Goal: Obtain resource: Download file/media

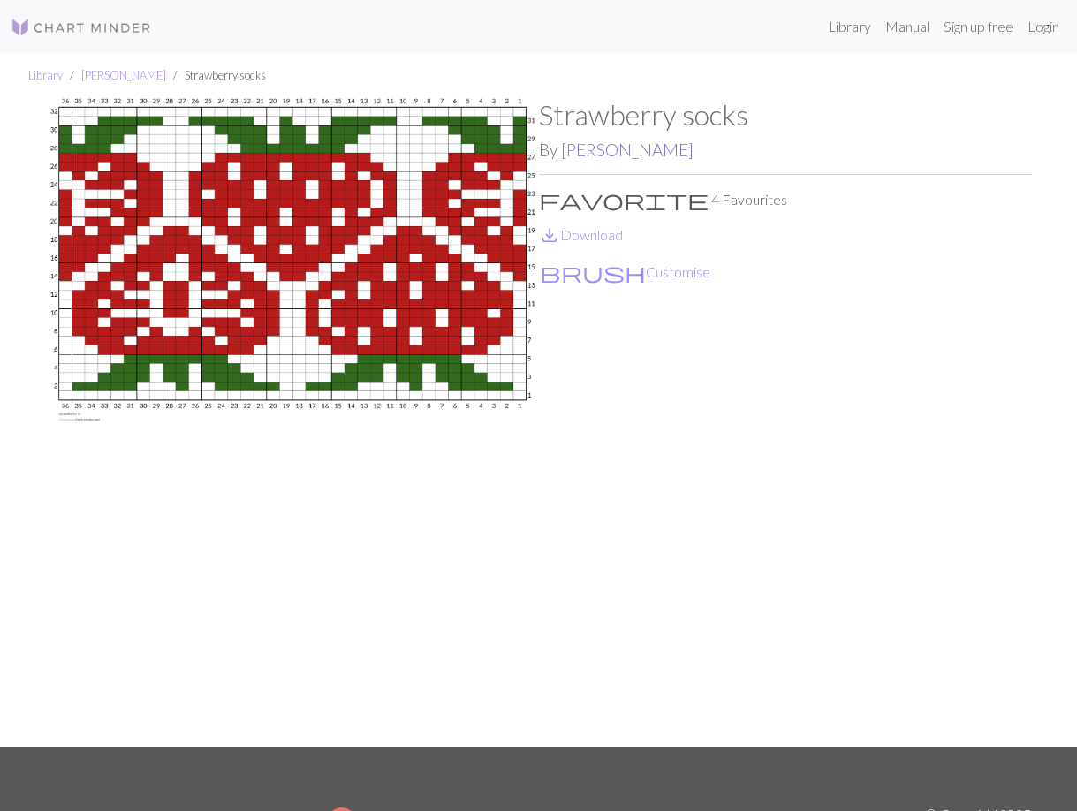
click at [570, 149] on link "[PERSON_NAME]" at bounding box center [627, 150] width 133 height 20
click at [602, 240] on link "save_alt Download" at bounding box center [581, 234] width 84 height 17
click at [69, 21] on img at bounding box center [81, 27] width 141 height 21
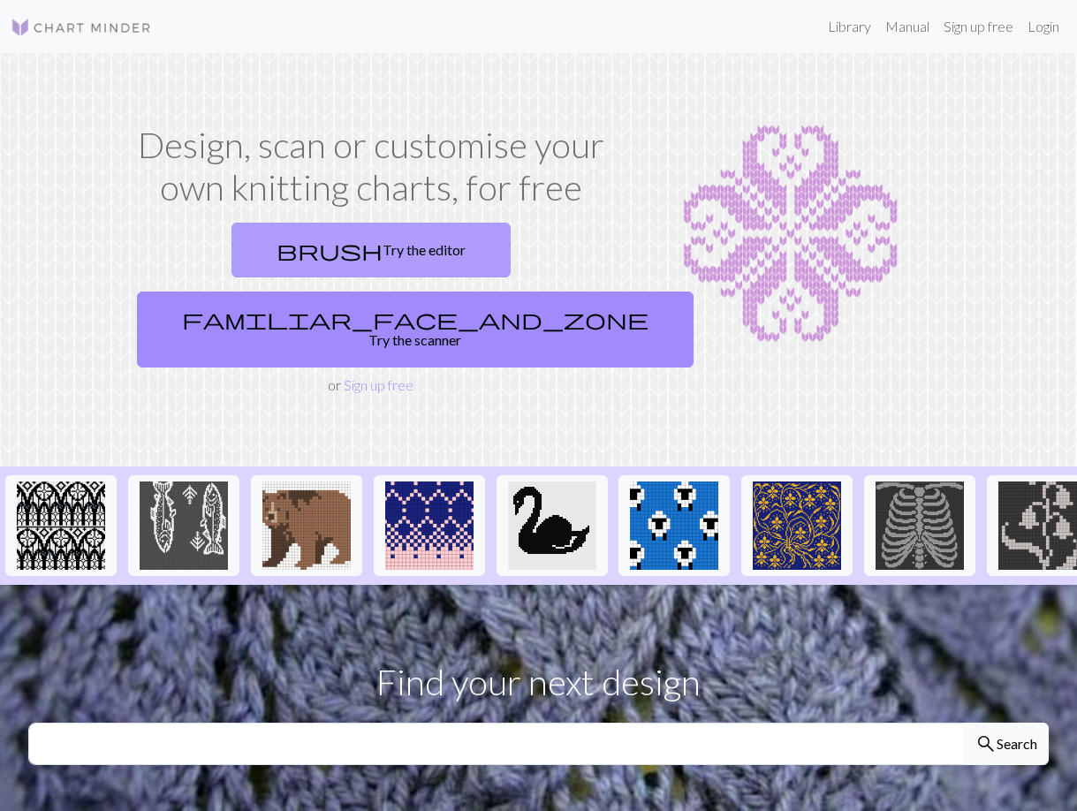
click at [304, 244] on link "brush Try the editor" at bounding box center [371, 250] width 279 height 55
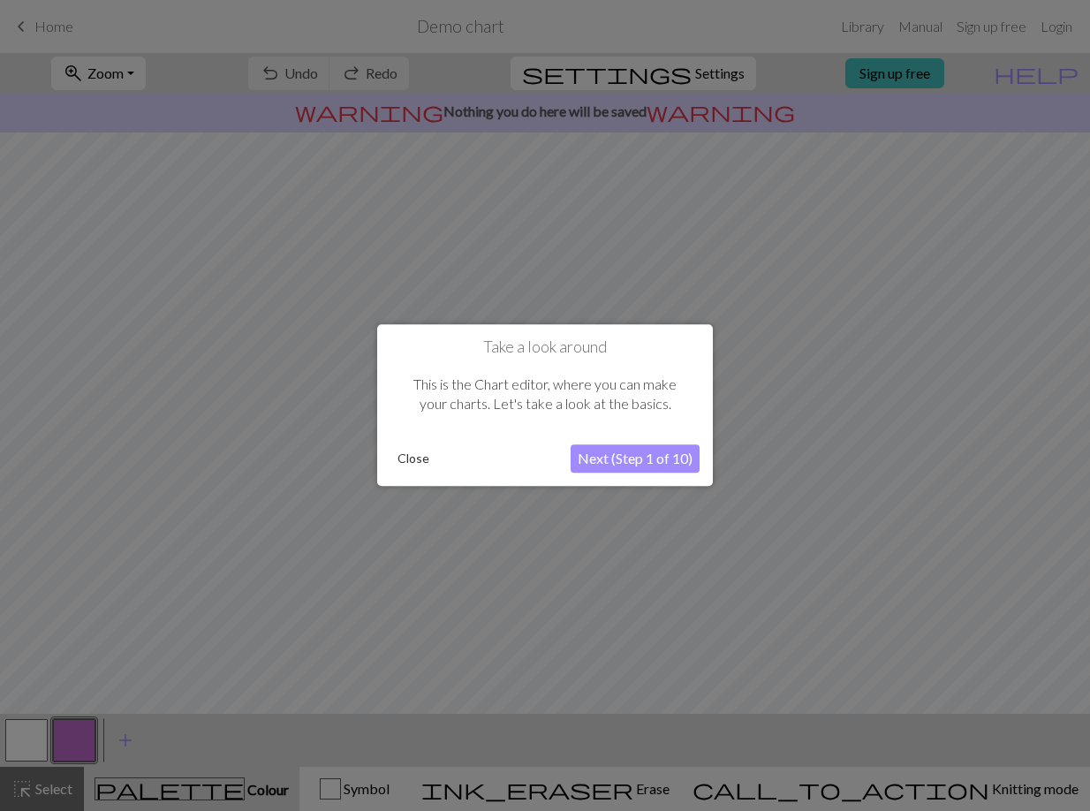
click at [602, 465] on button "Next (Step 1 of 10)" at bounding box center [635, 459] width 129 height 28
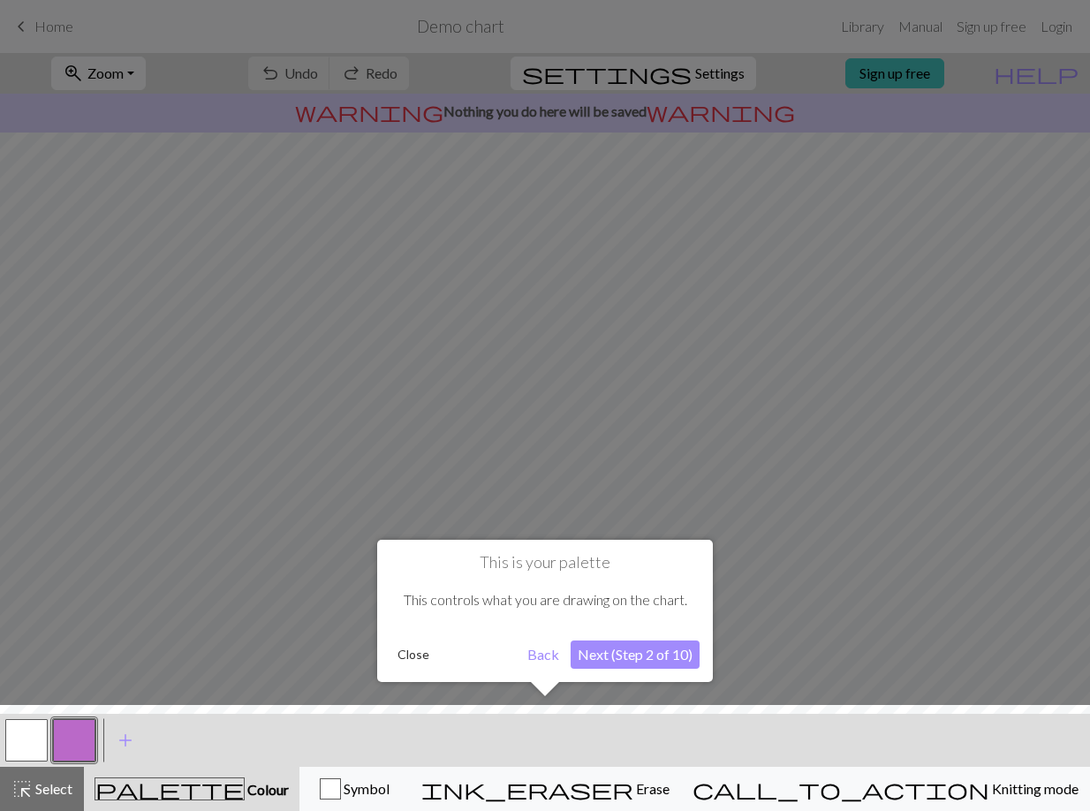
click at [636, 657] on button "Next (Step 2 of 10)" at bounding box center [635, 655] width 129 height 28
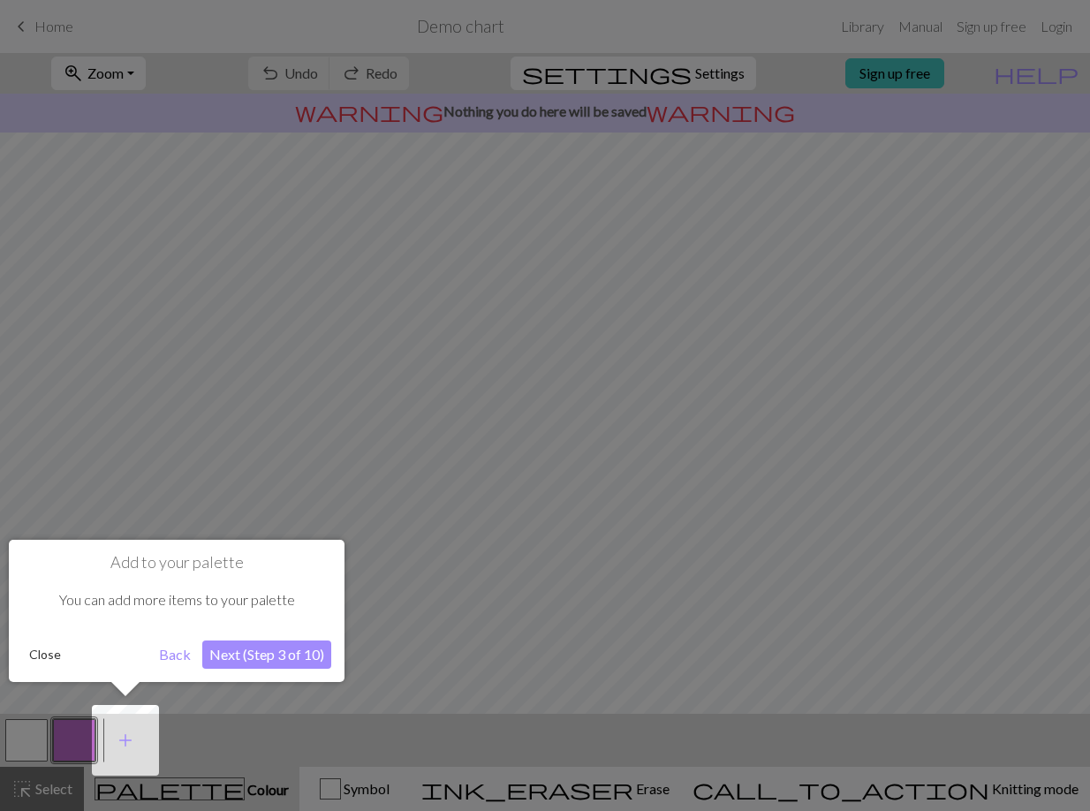
click at [244, 659] on button "Next (Step 3 of 10)" at bounding box center [266, 655] width 129 height 28
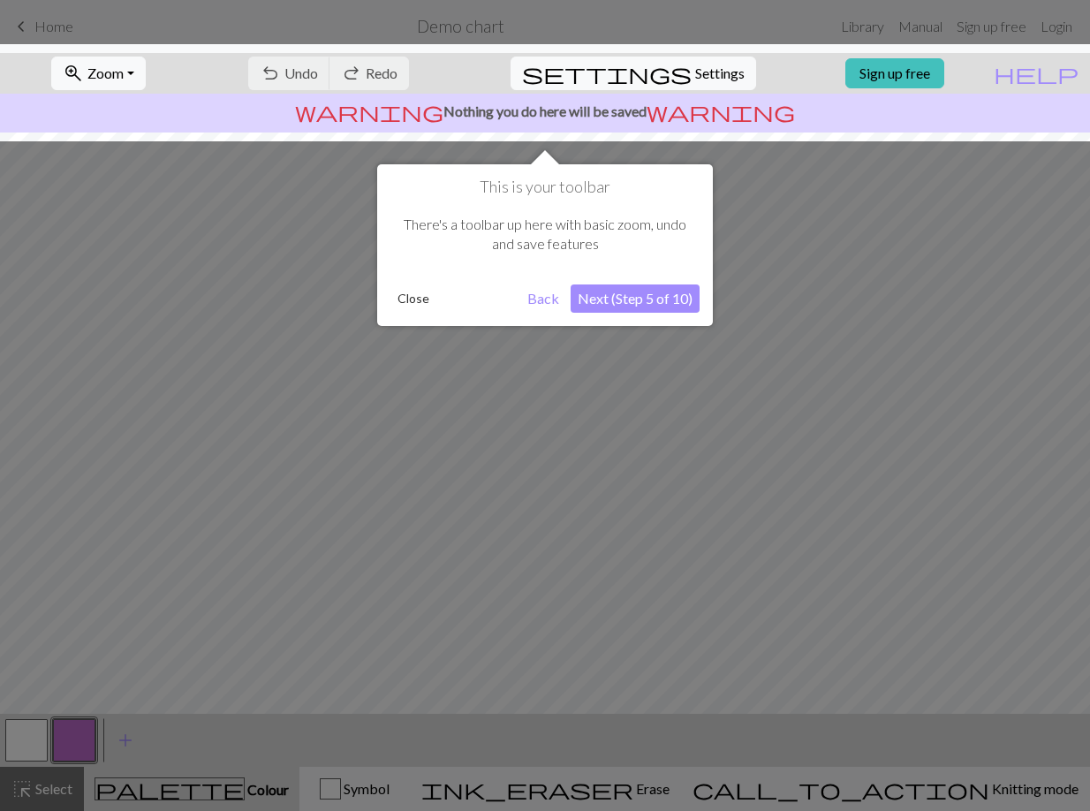
click at [594, 298] on button "Next (Step 5 of 10)" at bounding box center [635, 299] width 129 height 28
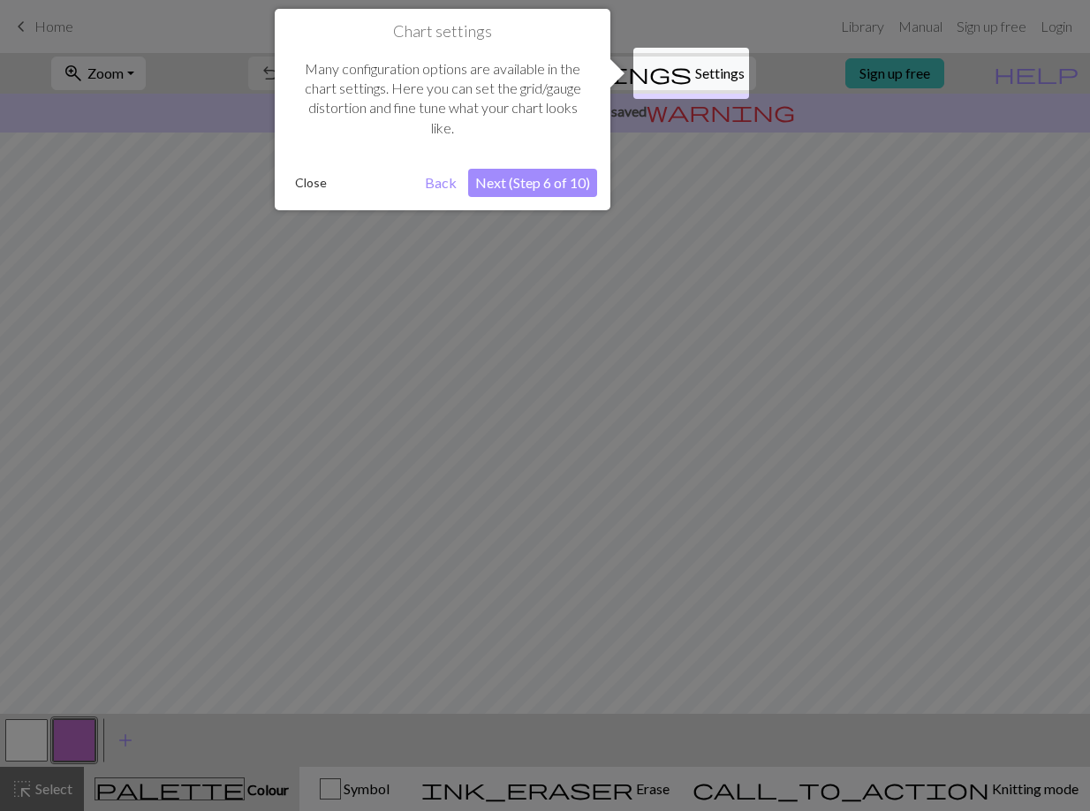
click at [560, 178] on button "Next (Step 6 of 10)" at bounding box center [532, 183] width 129 height 28
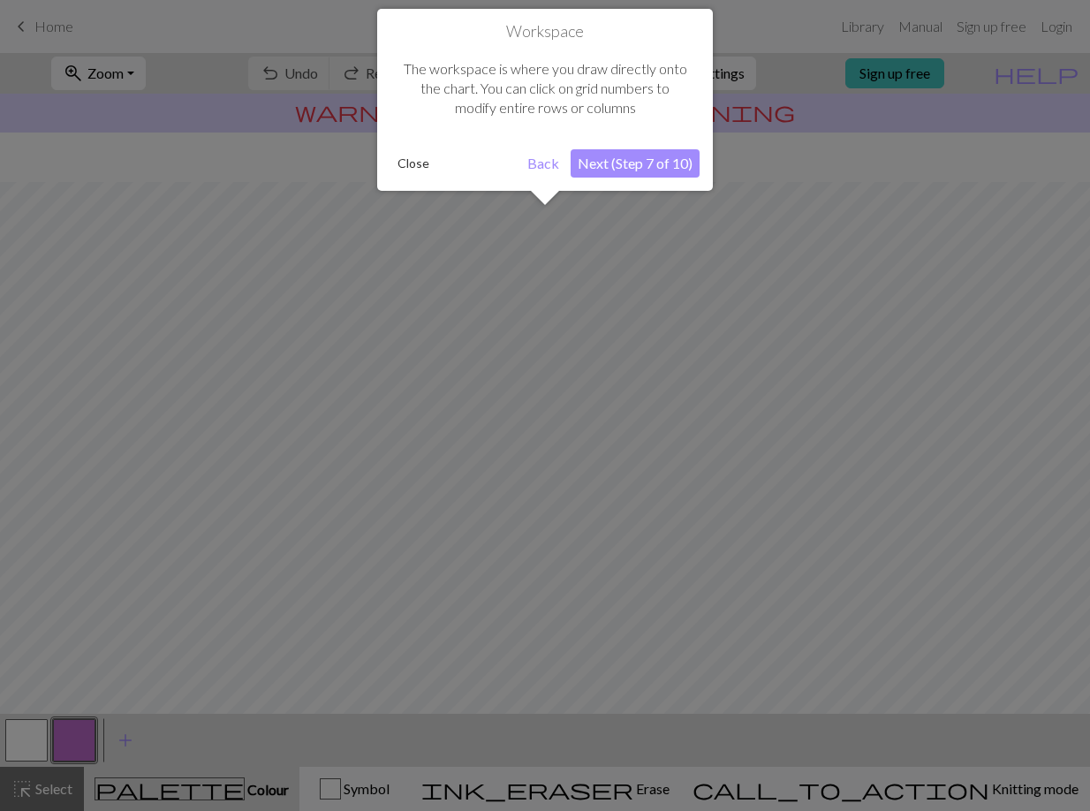
scroll to position [77, 0]
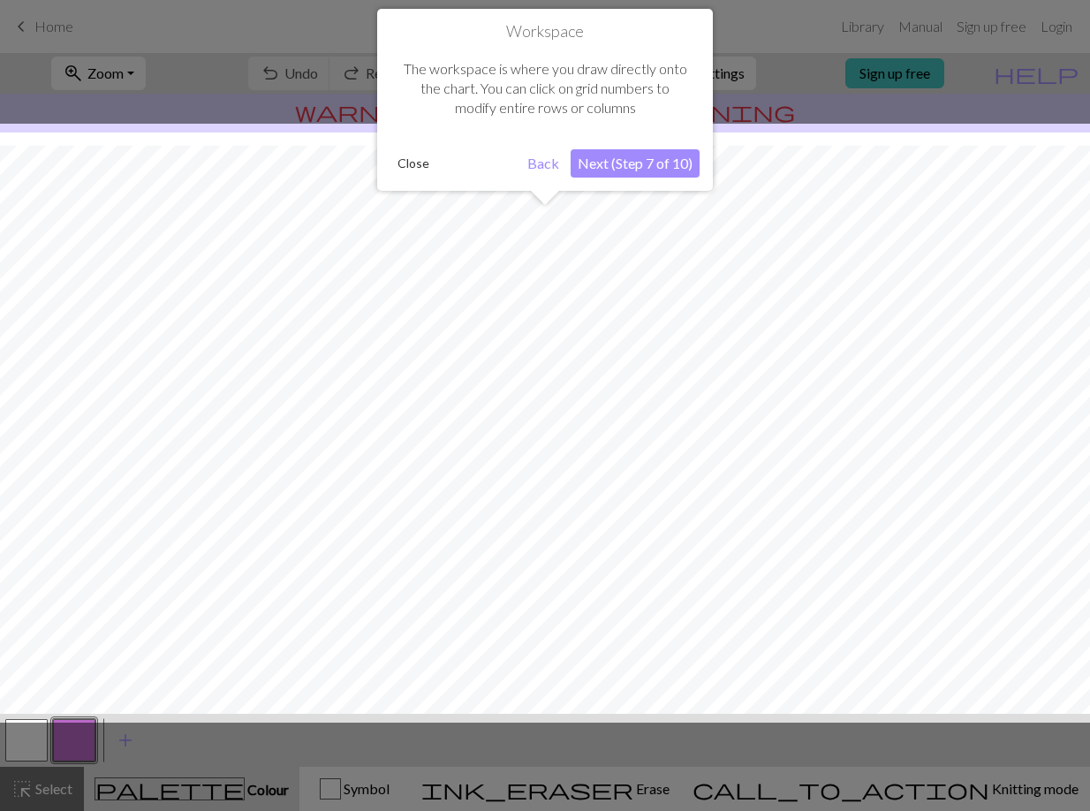
click at [585, 166] on button "Next (Step 7 of 10)" at bounding box center [635, 163] width 129 height 28
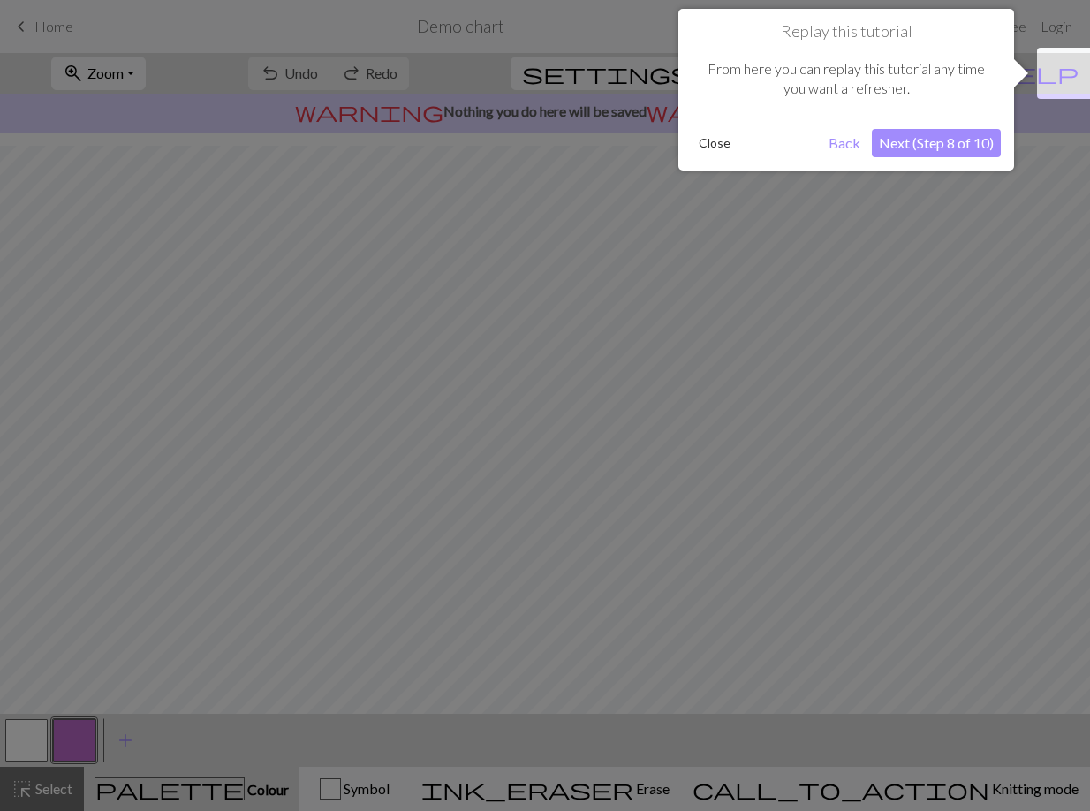
click at [990, 147] on button "Next (Step 8 of 10)" at bounding box center [936, 143] width 129 height 28
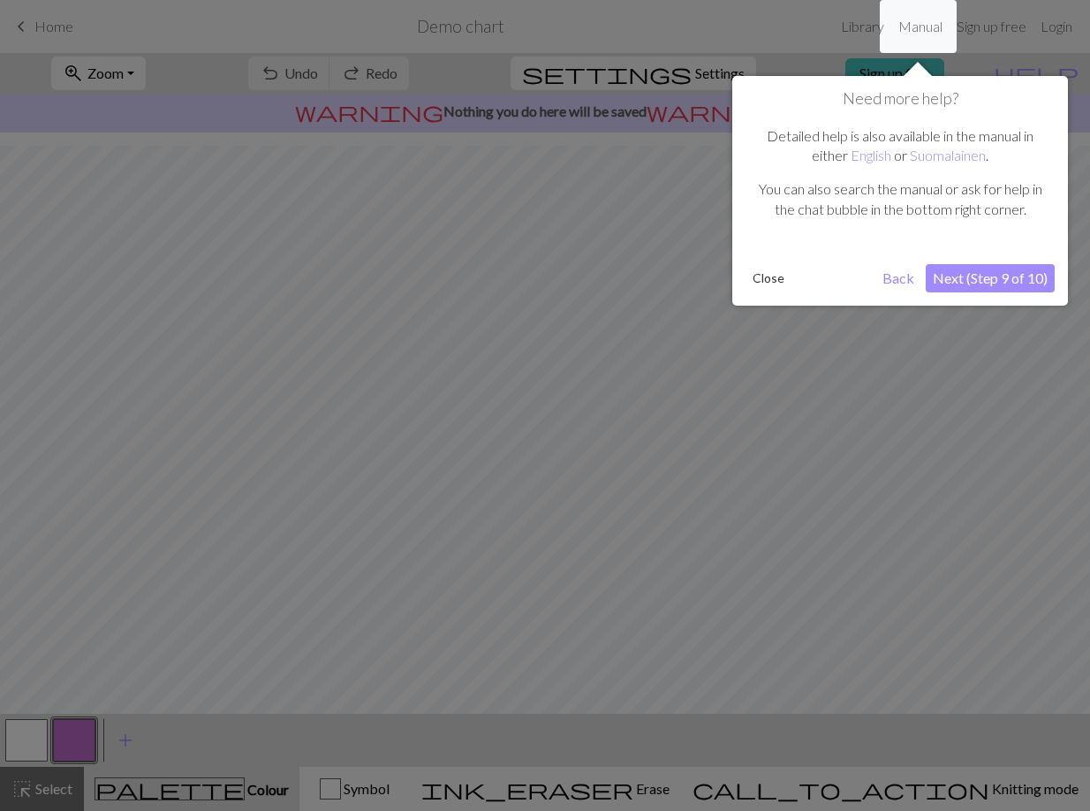
click at [1018, 268] on button "Next (Step 9 of 10)" at bounding box center [990, 278] width 129 height 28
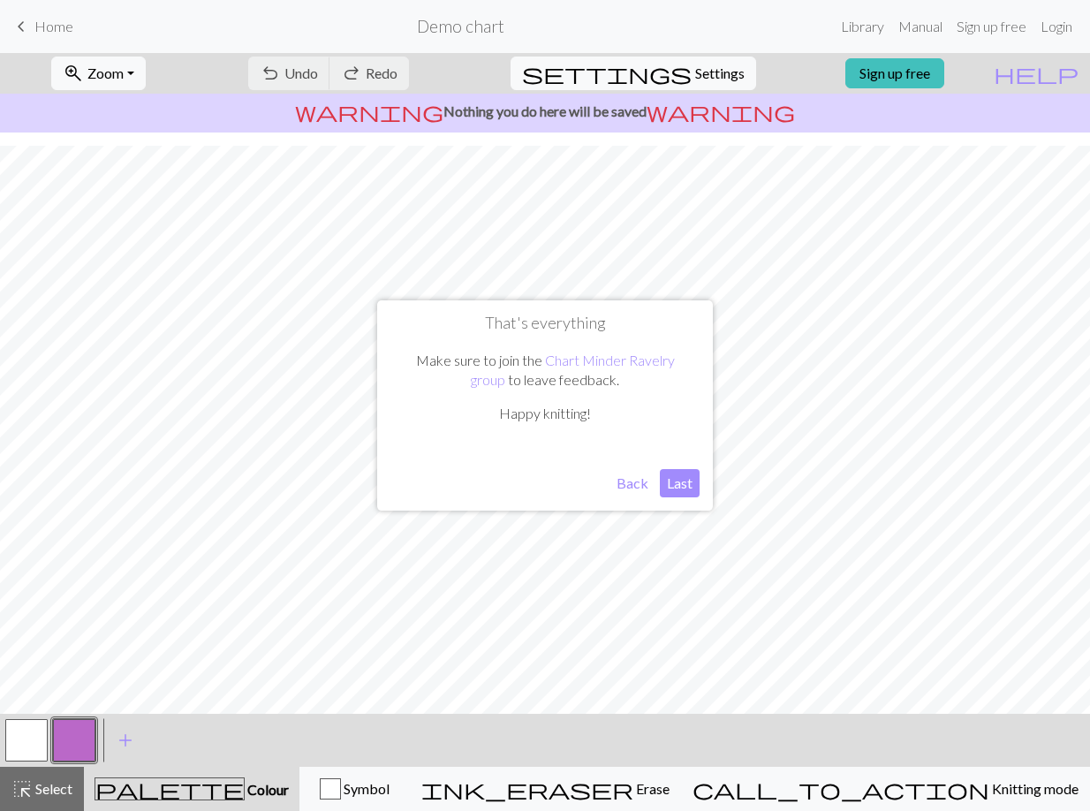
click at [689, 482] on button "Last" at bounding box center [680, 483] width 40 height 28
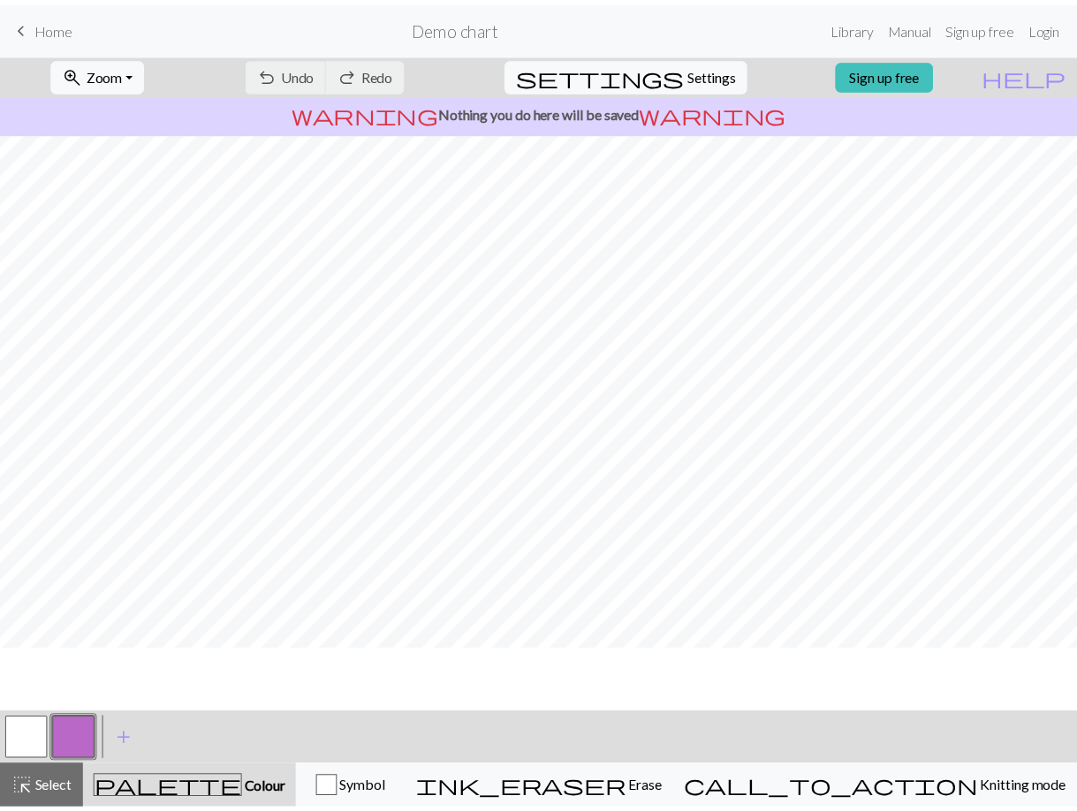
scroll to position [0, 0]
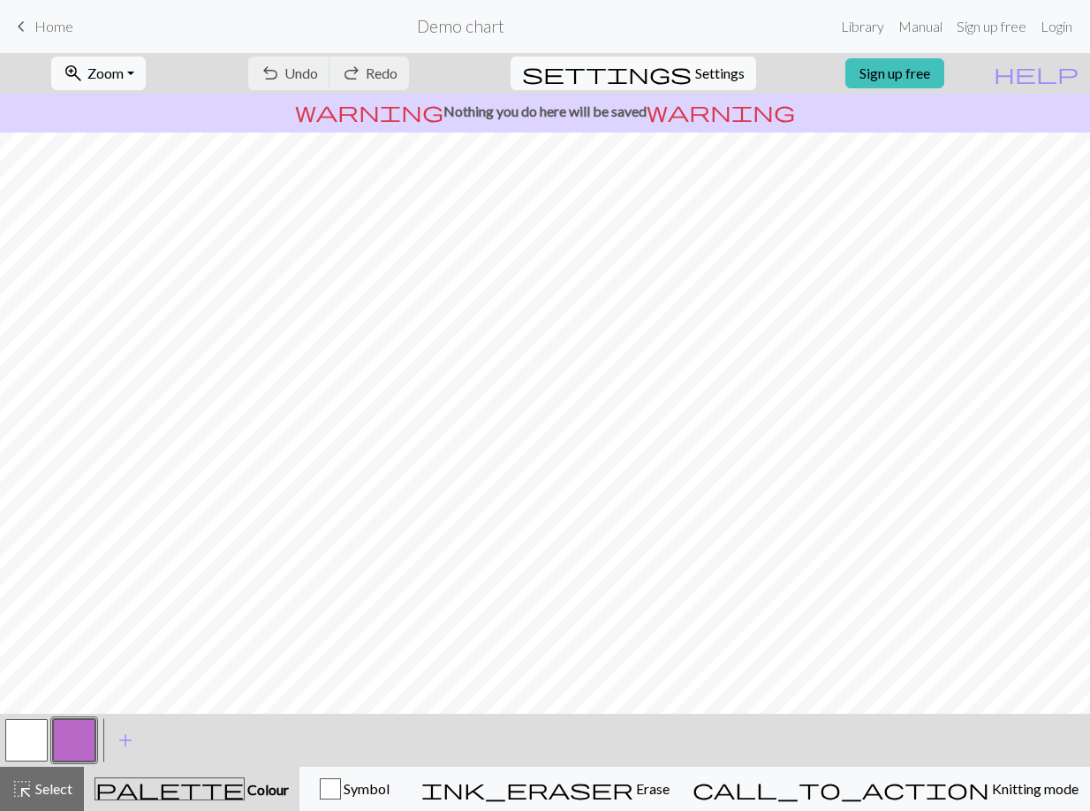
click at [28, 32] on span "keyboard_arrow_left" at bounding box center [21, 26] width 21 height 25
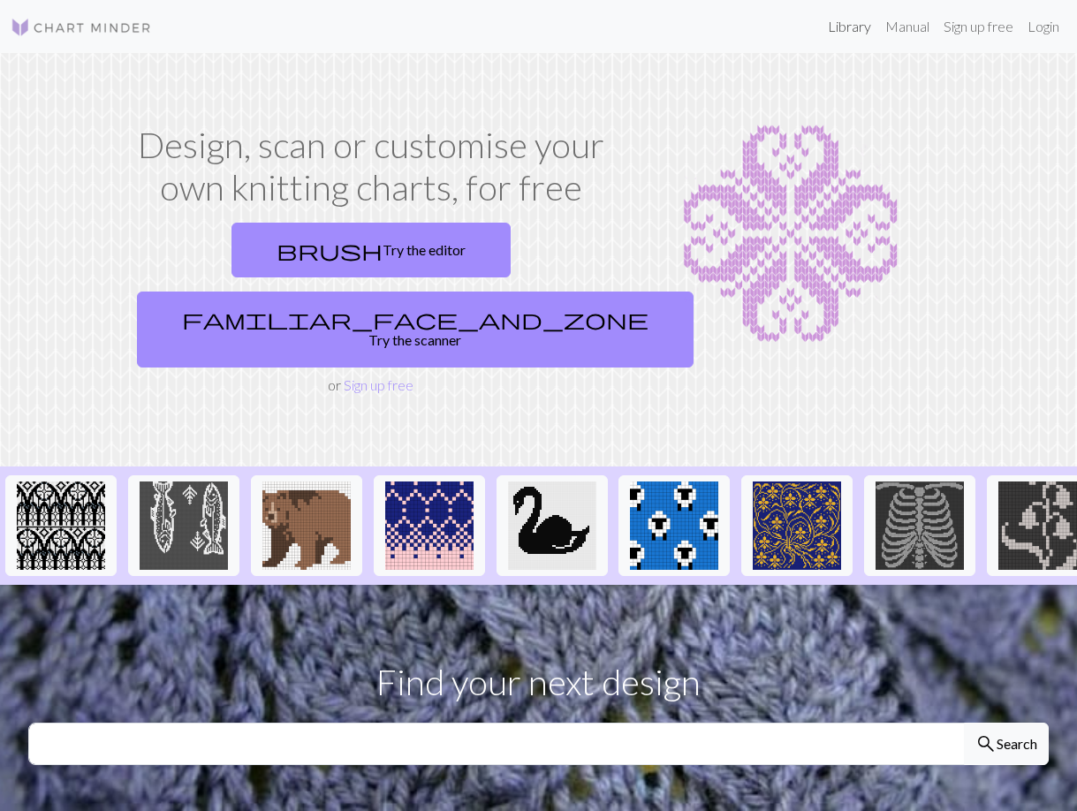
click at [825, 22] on link "Library" at bounding box center [849, 26] width 57 height 35
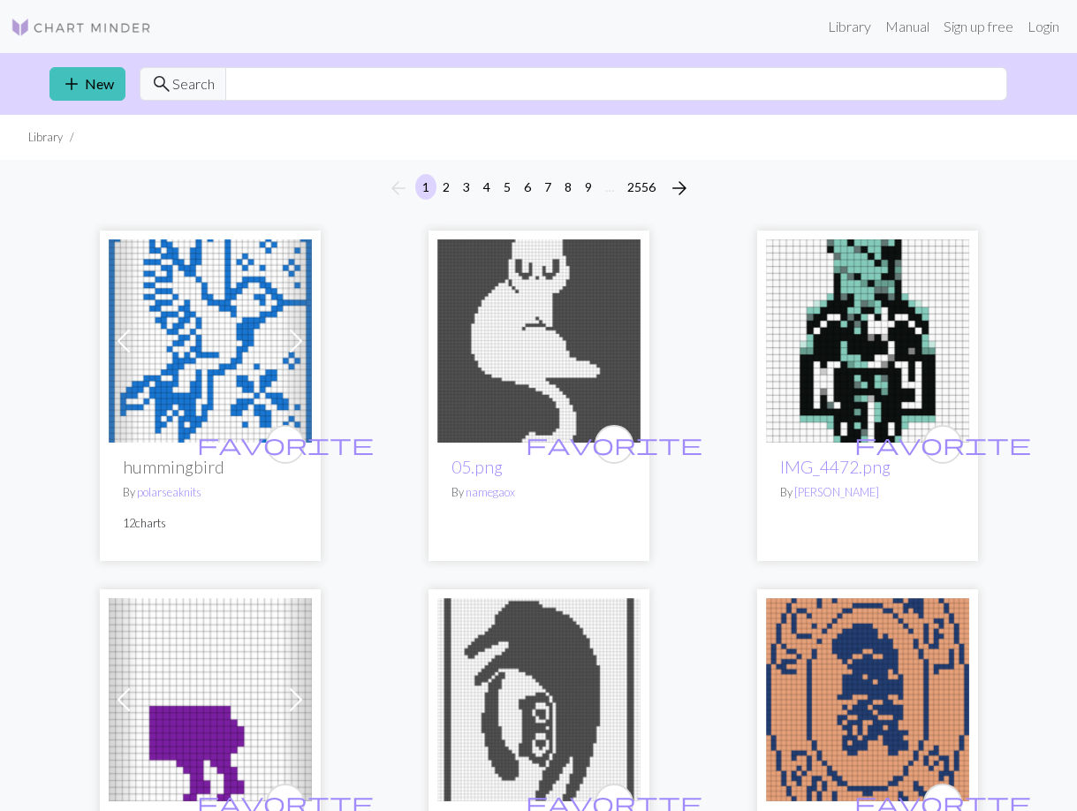
click at [290, 64] on div "add New search Search" at bounding box center [538, 84] width 1007 height 62
click at [290, 79] on input "text" at bounding box center [616, 84] width 782 height 34
type input "mushroom"
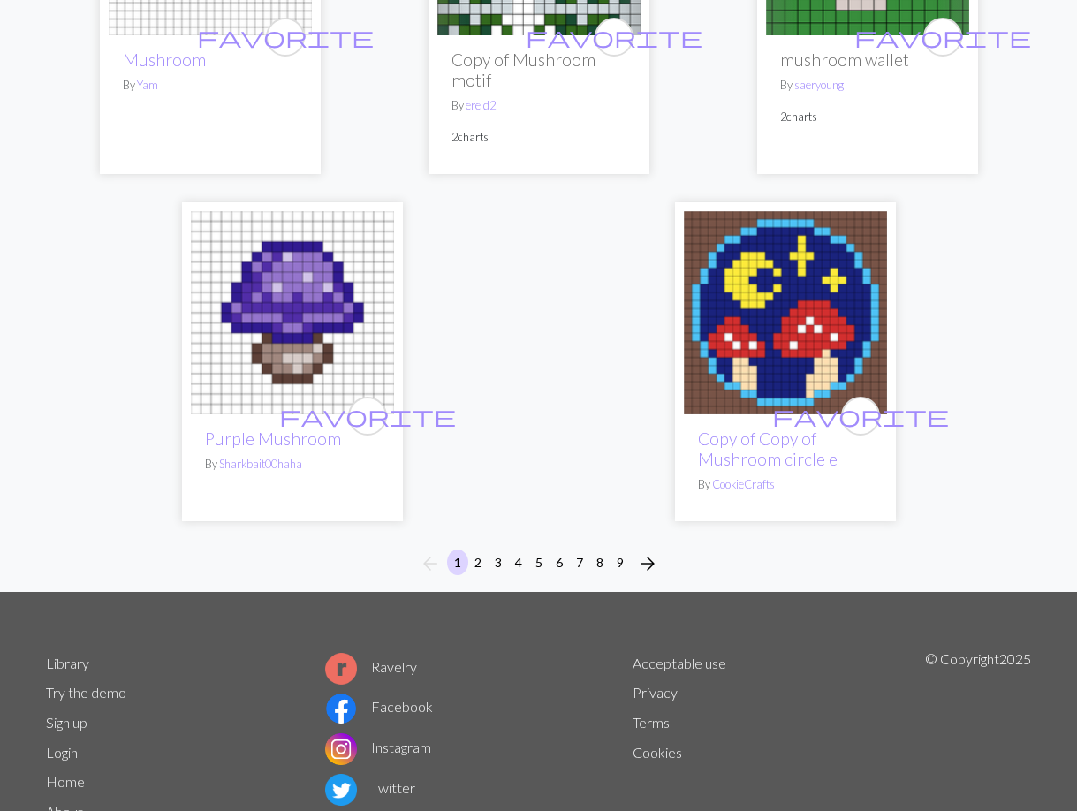
scroll to position [5991, 0]
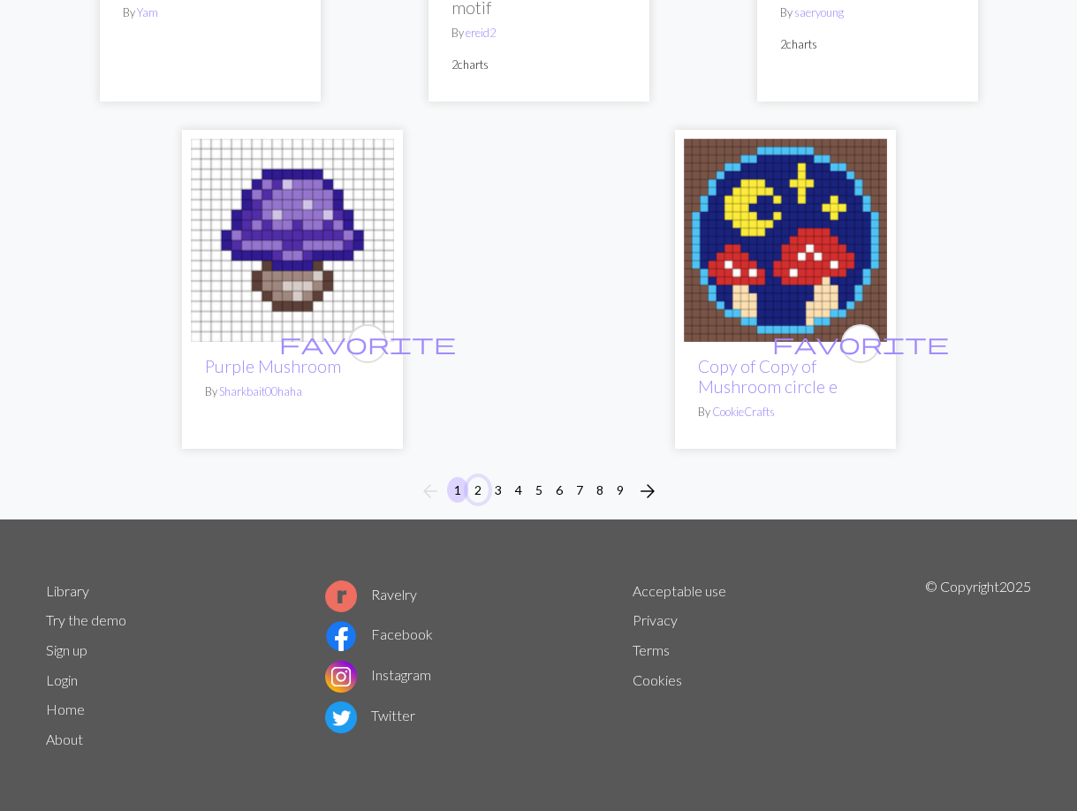
click at [477, 486] on button "2" at bounding box center [477, 490] width 21 height 26
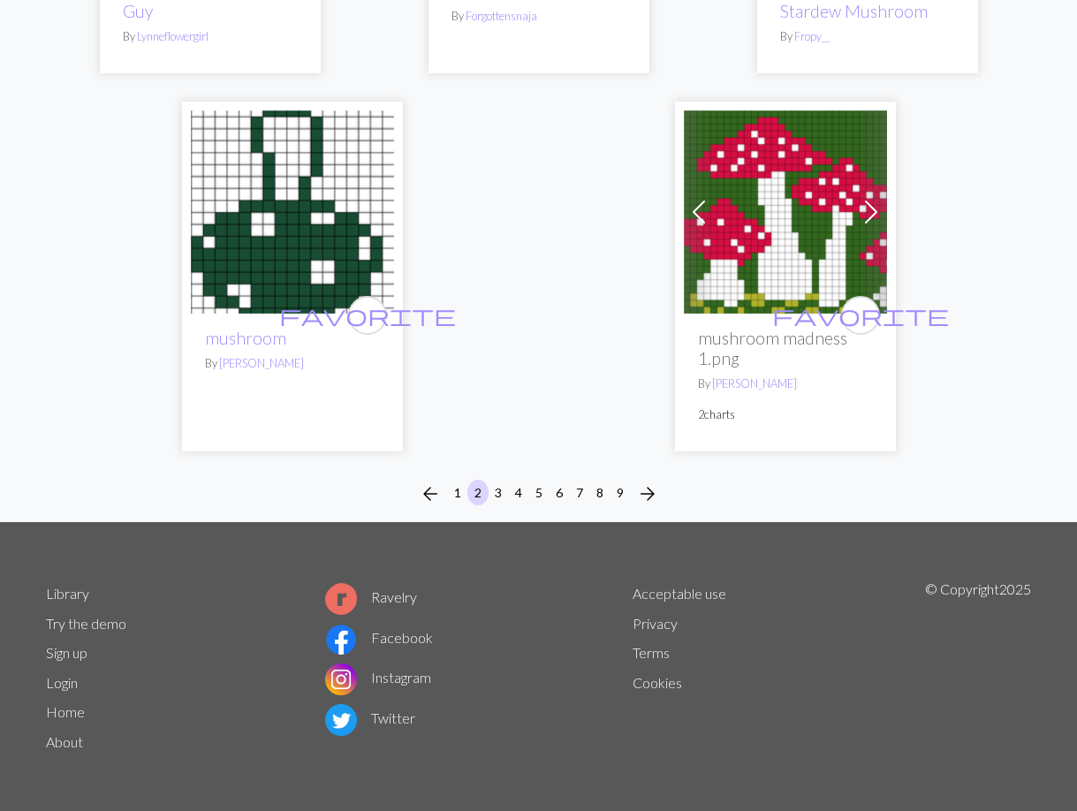
scroll to position [6325, 0]
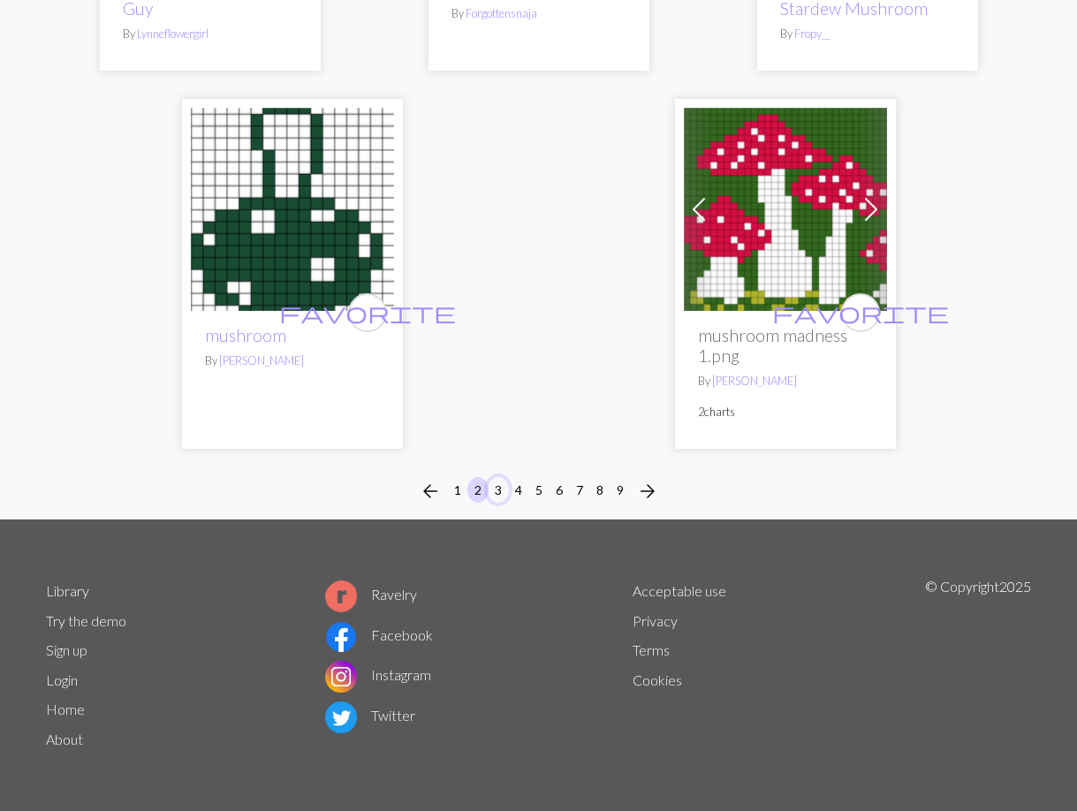
click at [496, 492] on button "3" at bounding box center [498, 490] width 21 height 26
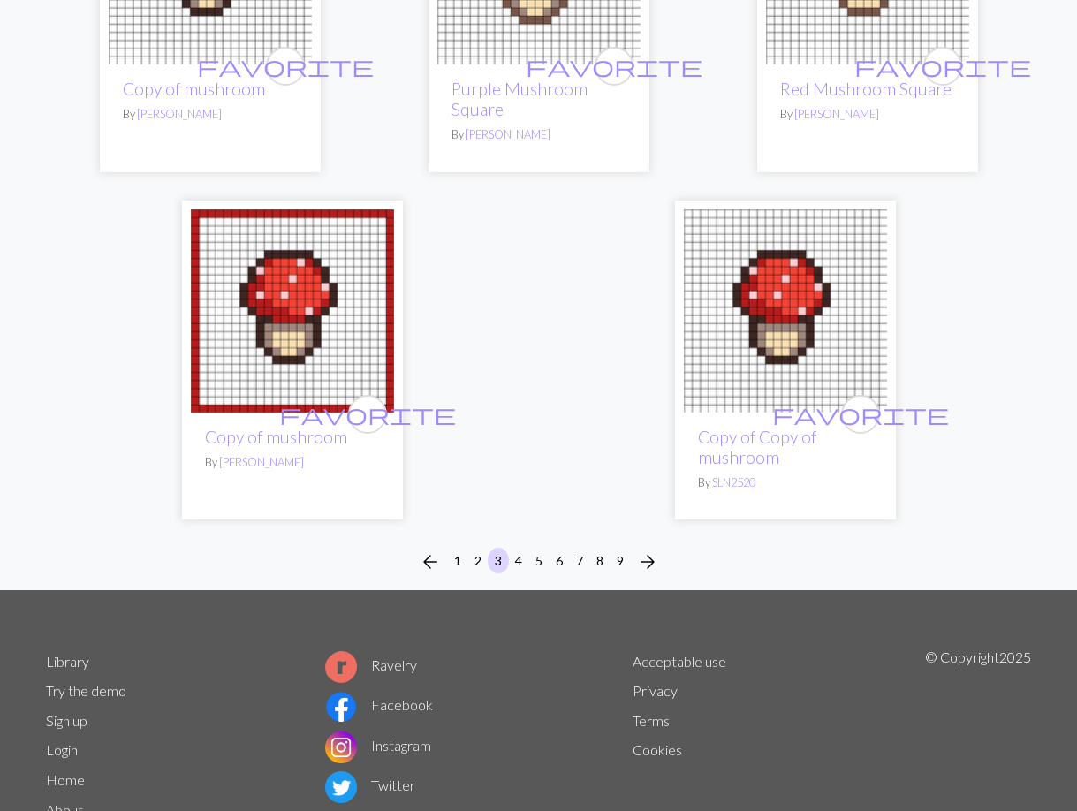
scroll to position [5813, 0]
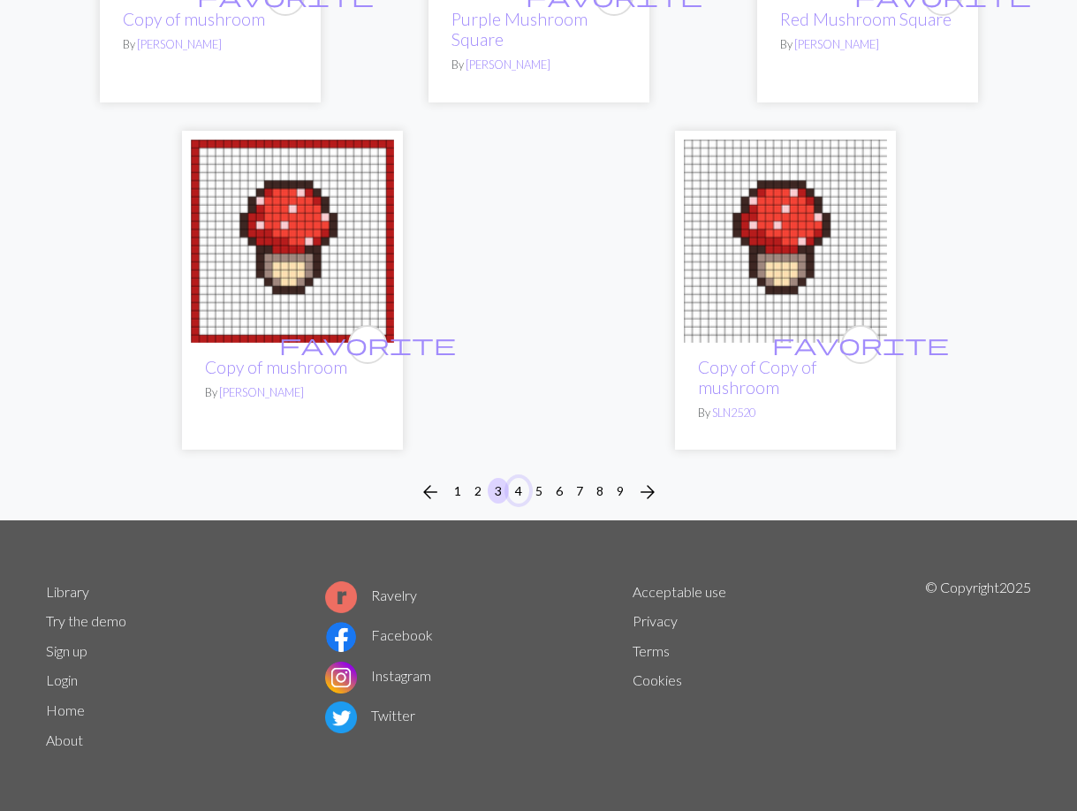
click at [526, 495] on button "4" at bounding box center [518, 491] width 21 height 26
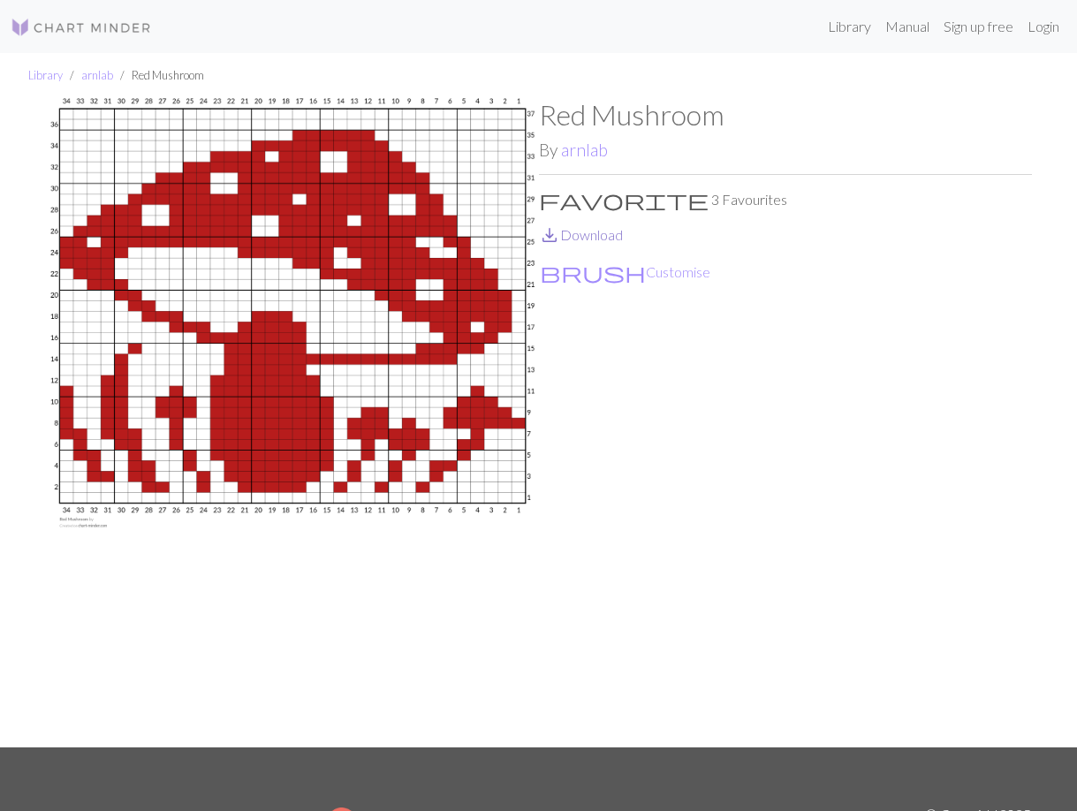
click at [616, 232] on link "save_alt Download" at bounding box center [581, 234] width 84 height 17
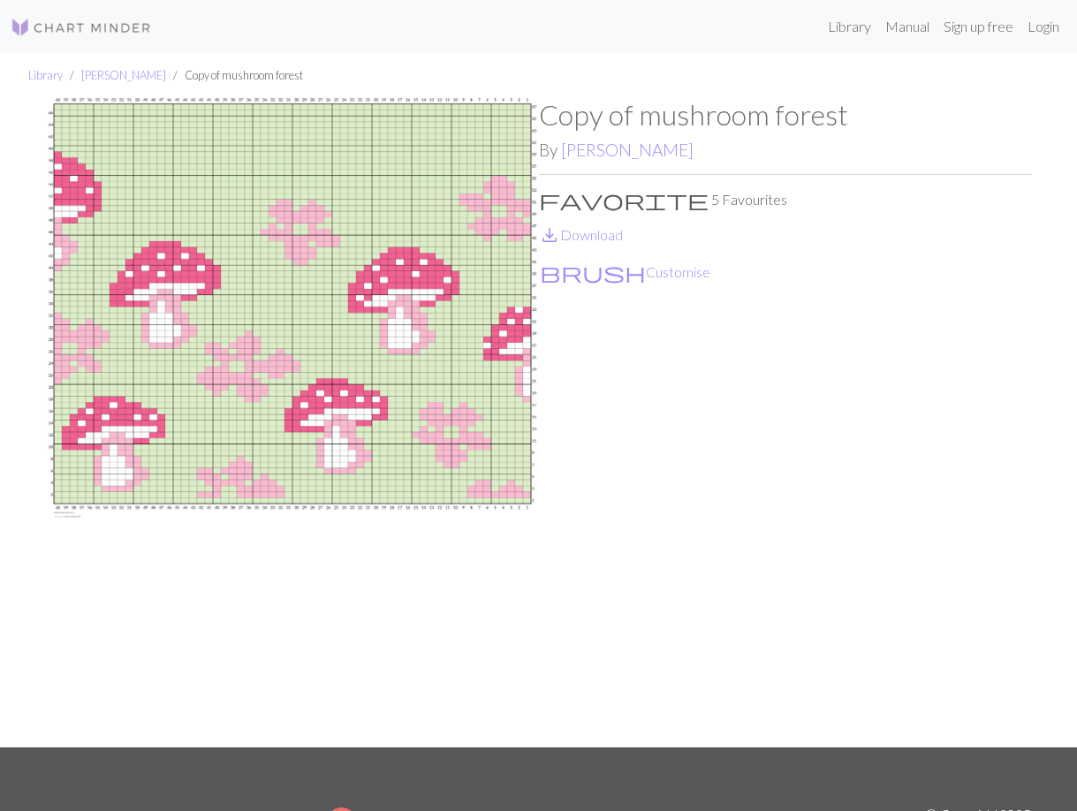
click at [619, 243] on p "save_alt Download" at bounding box center [785, 234] width 493 height 21
click at [618, 237] on link "save_alt Download" at bounding box center [581, 234] width 84 height 17
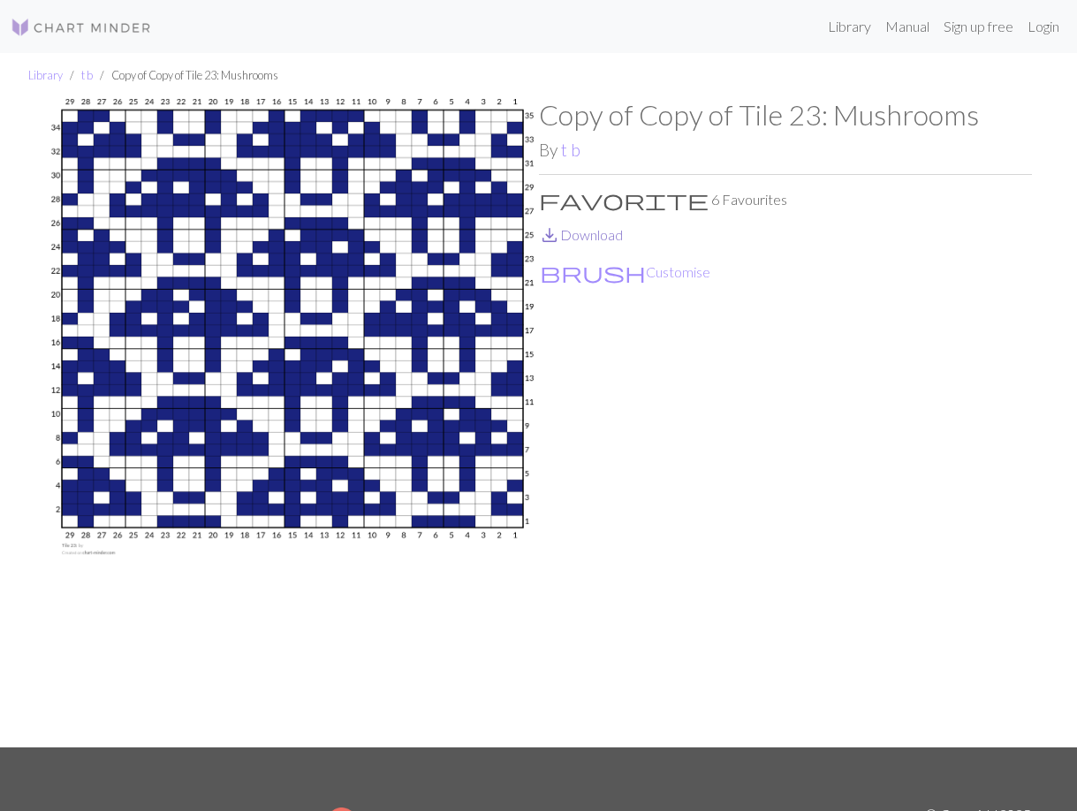
click at [591, 239] on link "save_alt Download" at bounding box center [581, 234] width 84 height 17
